Goal: Information Seeking & Learning: Learn about a topic

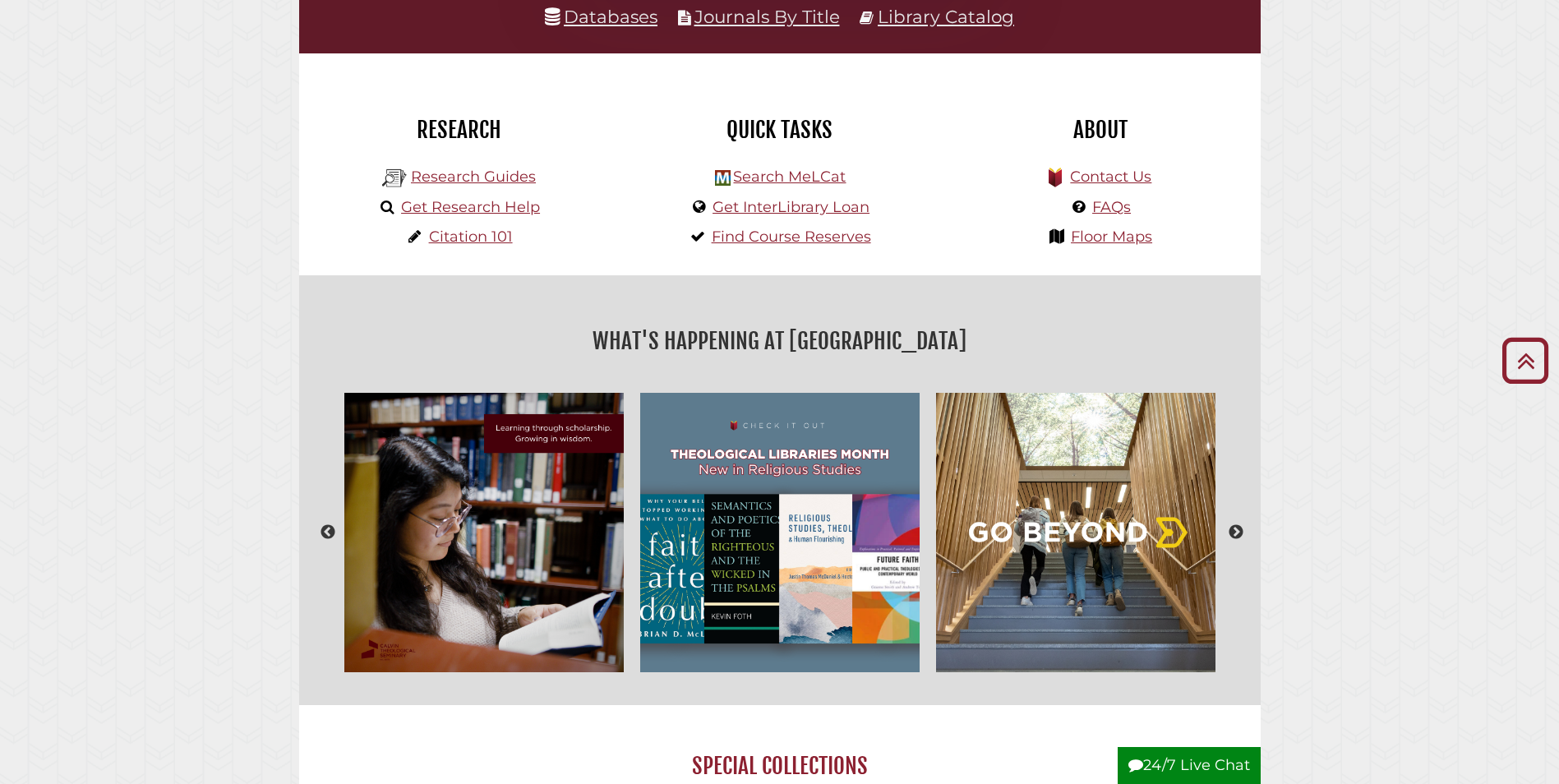
scroll to position [164, 0]
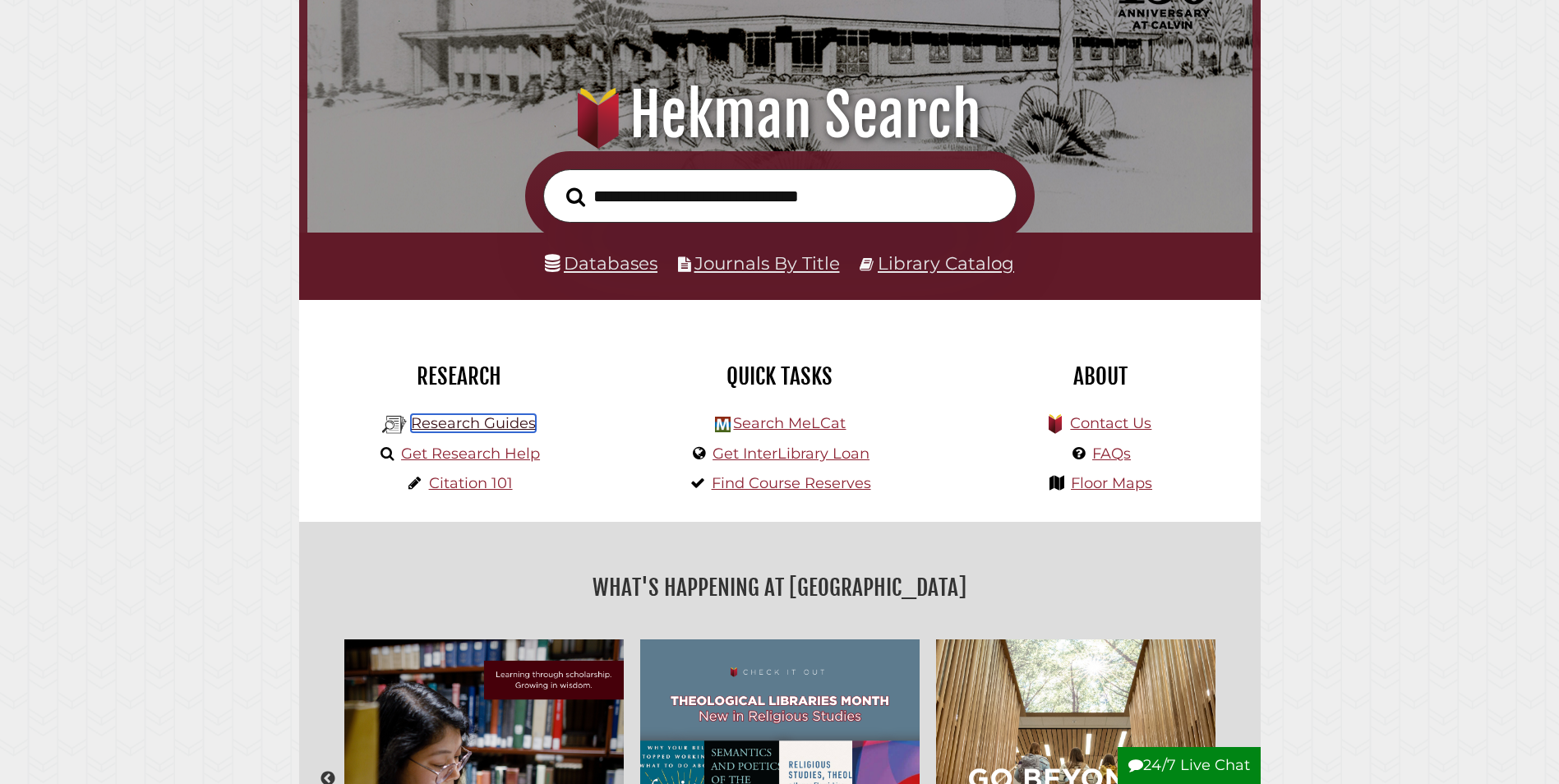
click at [478, 418] on link "Research Guides" at bounding box center [473, 423] width 125 height 18
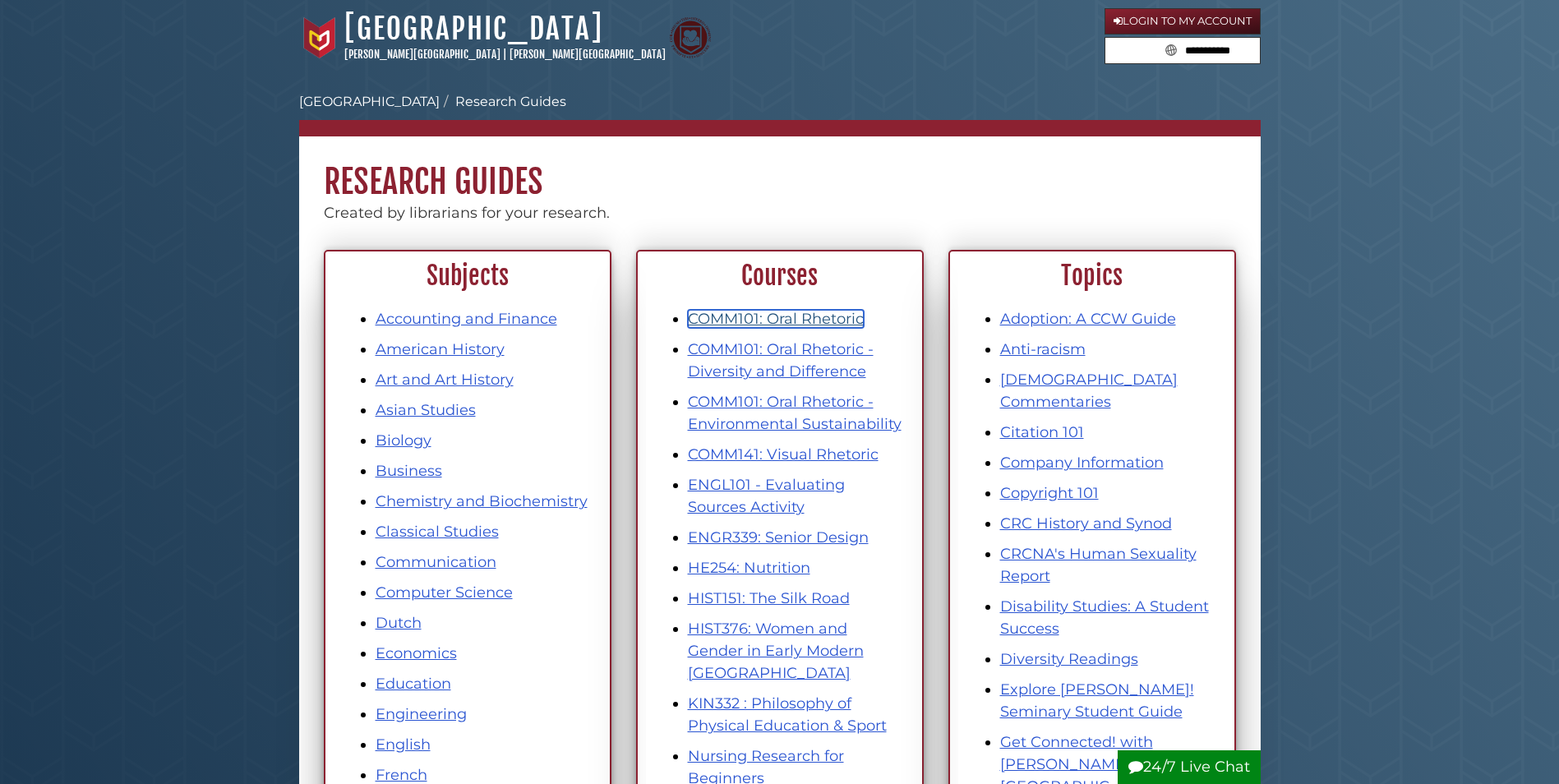
click at [741, 312] on link "COMM101: Oral Rhetoric" at bounding box center [775, 319] width 176 height 18
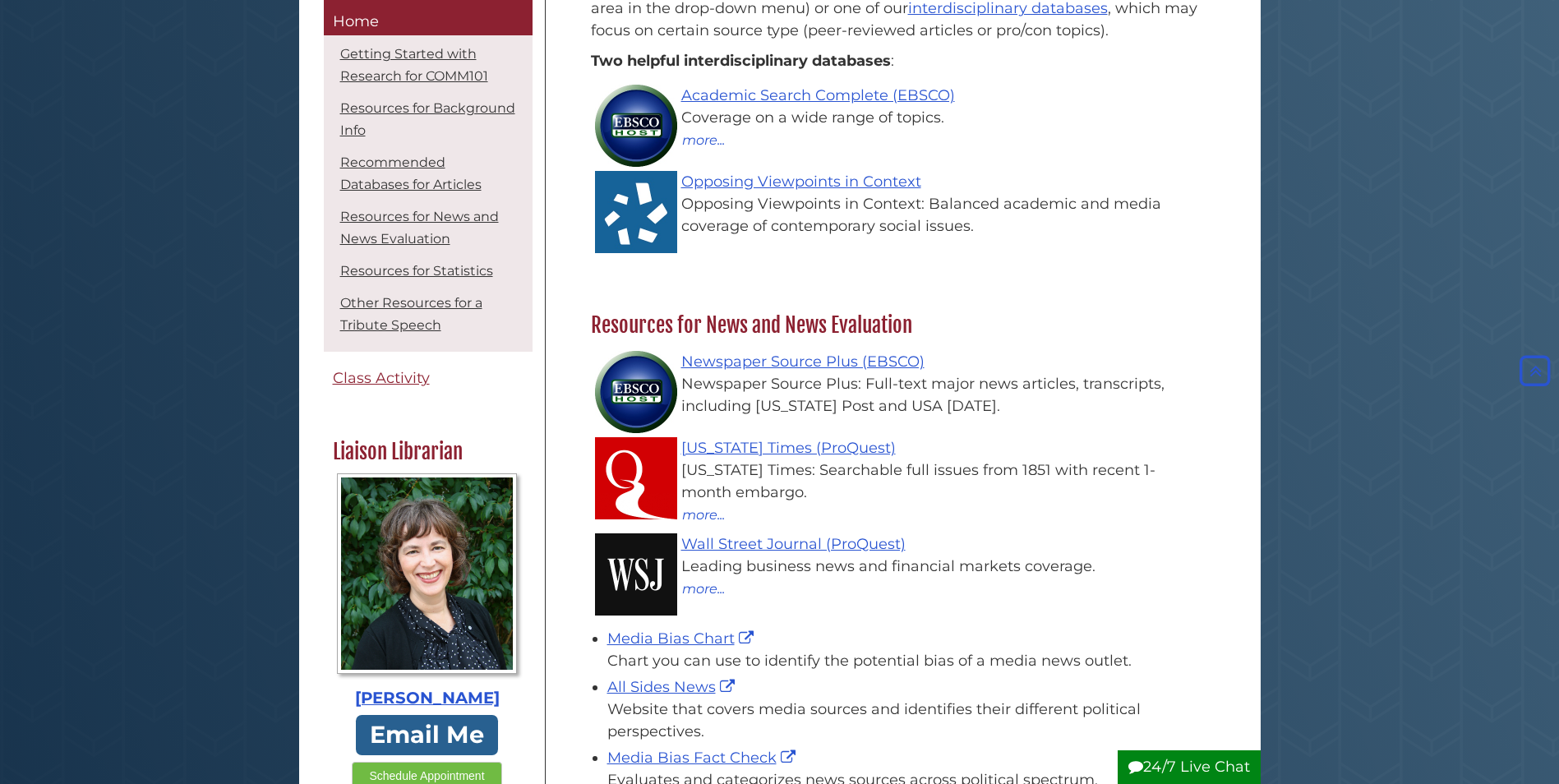
scroll to position [1068, 0]
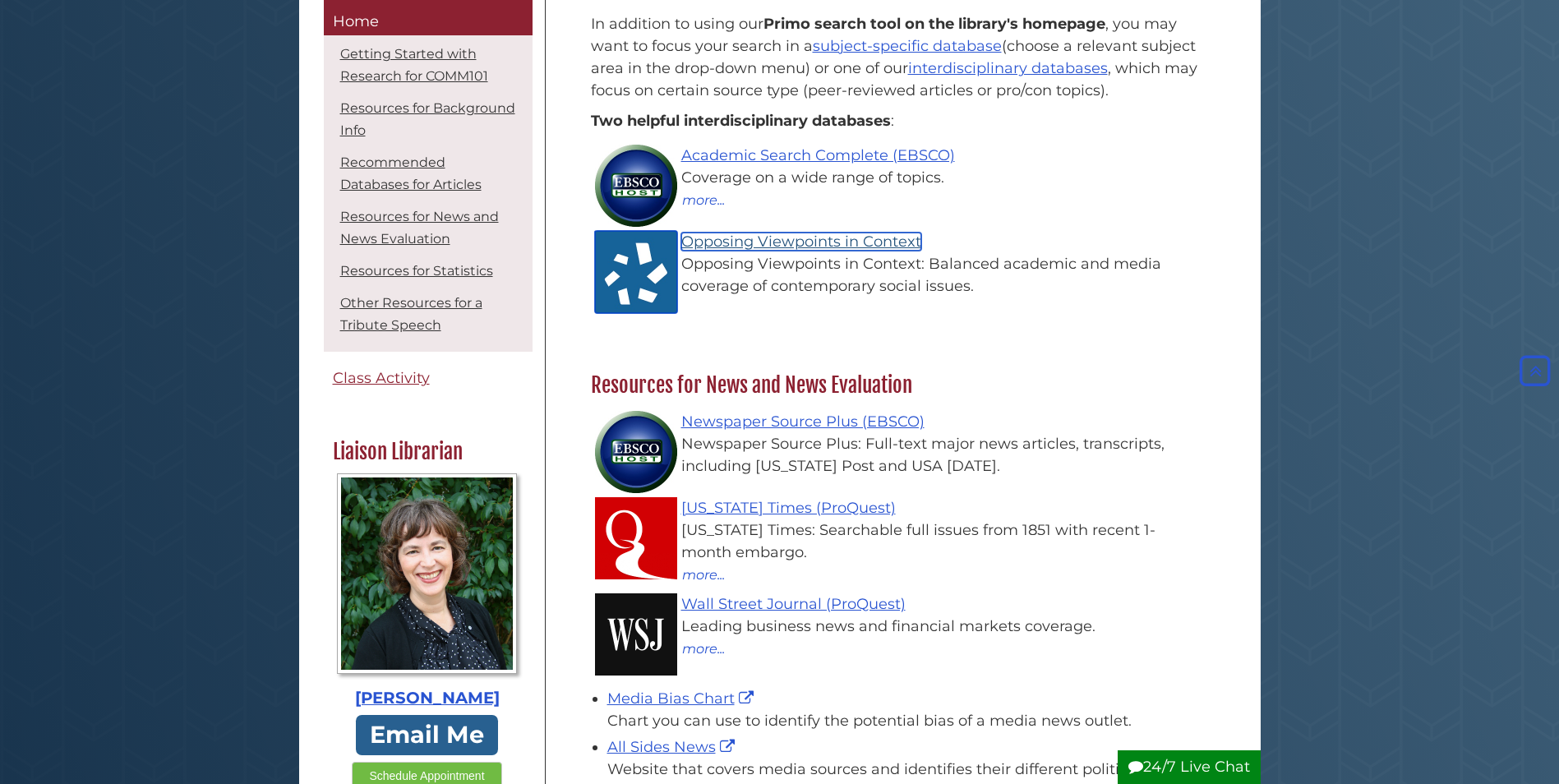
click at [774, 238] on link "Opposing Viewpoints in Context" at bounding box center [801, 242] width 240 height 18
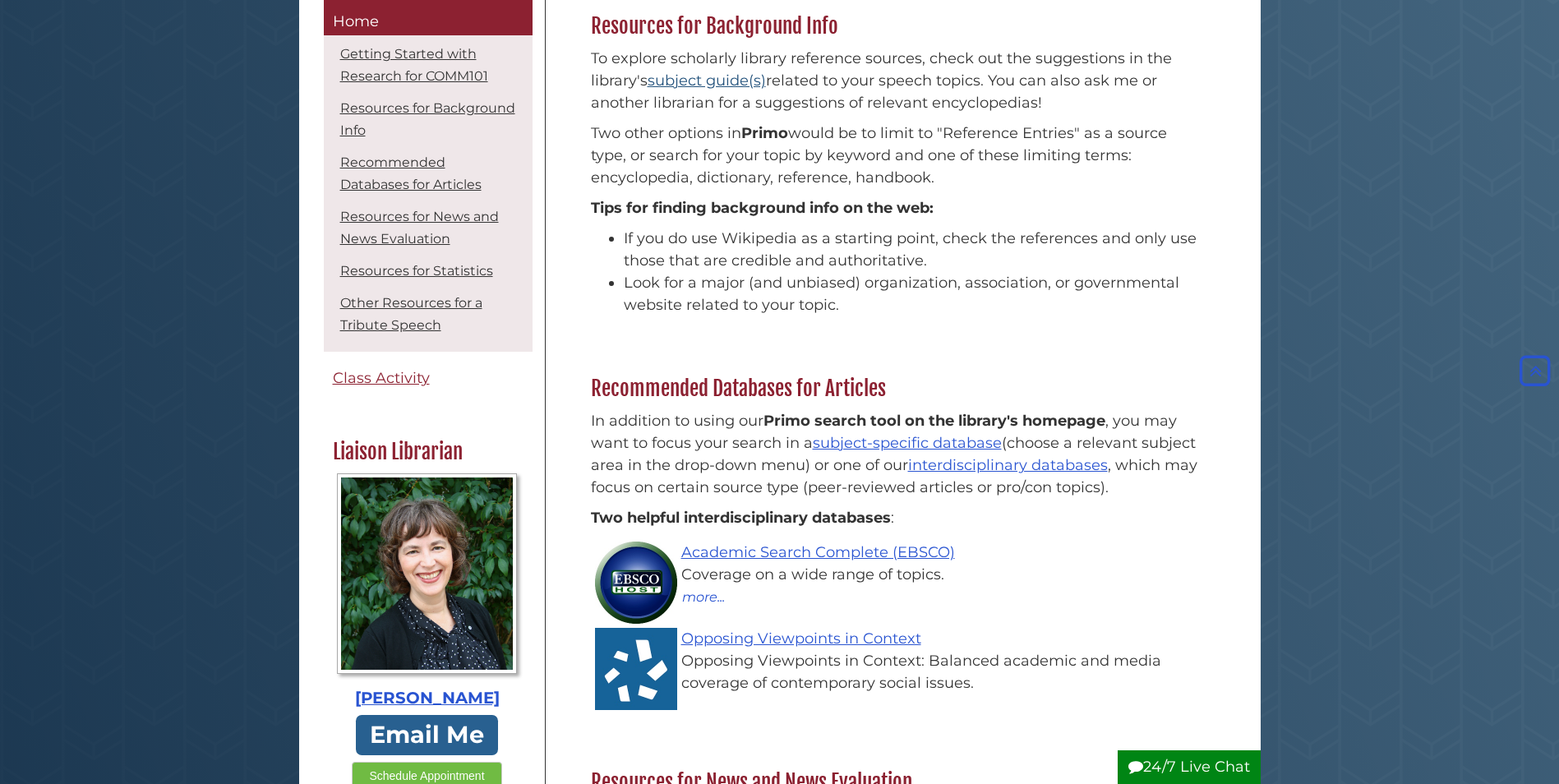
scroll to position [493, 0]
